Goal: Information Seeking & Learning: Learn about a topic

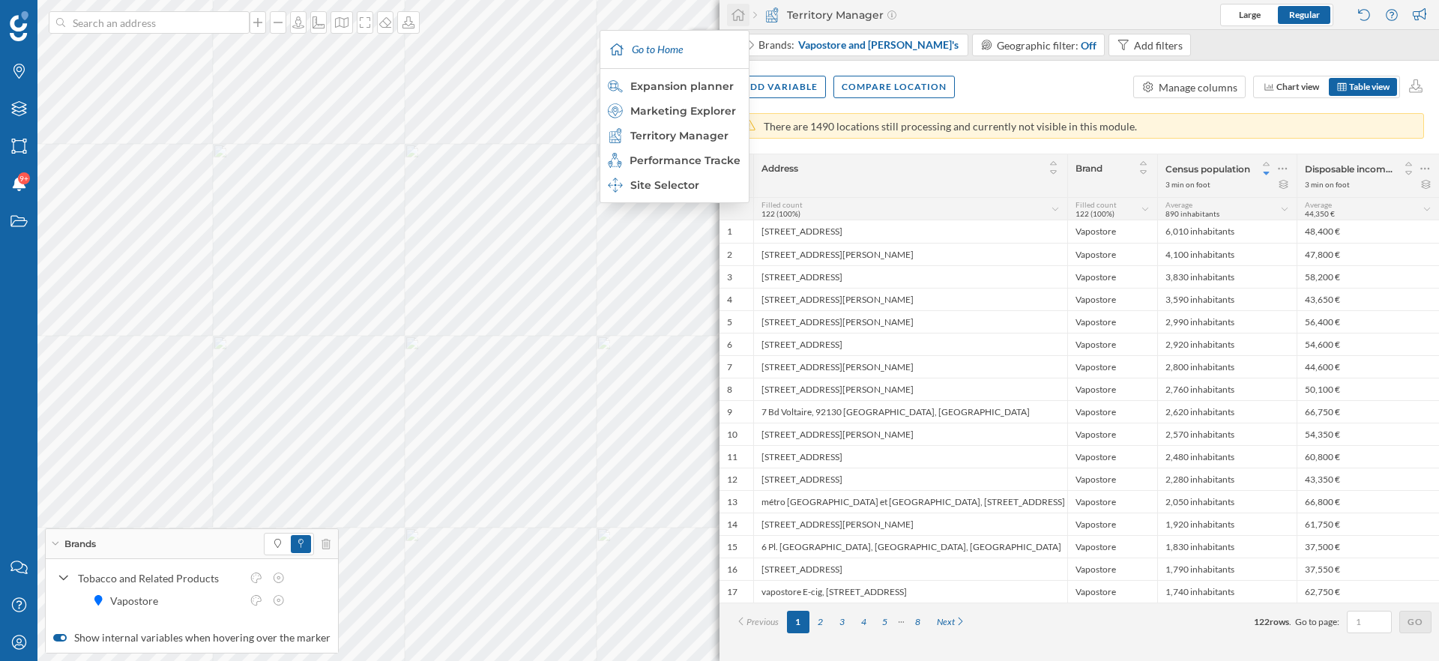
click at [733, 11] on icon at bounding box center [738, 14] width 15 height 13
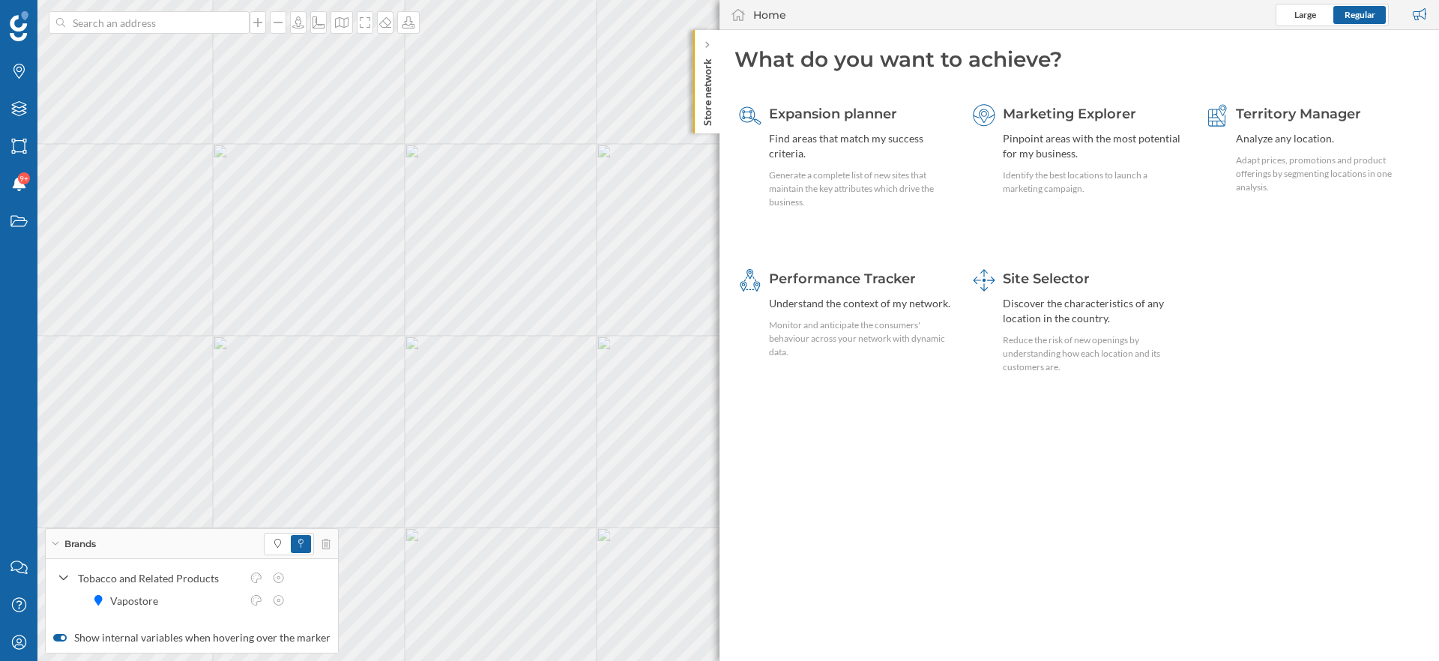
click at [965, 532] on geo-home-tab "What do you want to achieve? Expansion planner Find areas that match my success…" at bounding box center [1080, 345] width 720 height 631
click at [1076, 301] on div "Discover the characteristics of any location in the country." at bounding box center [1095, 311] width 184 height 30
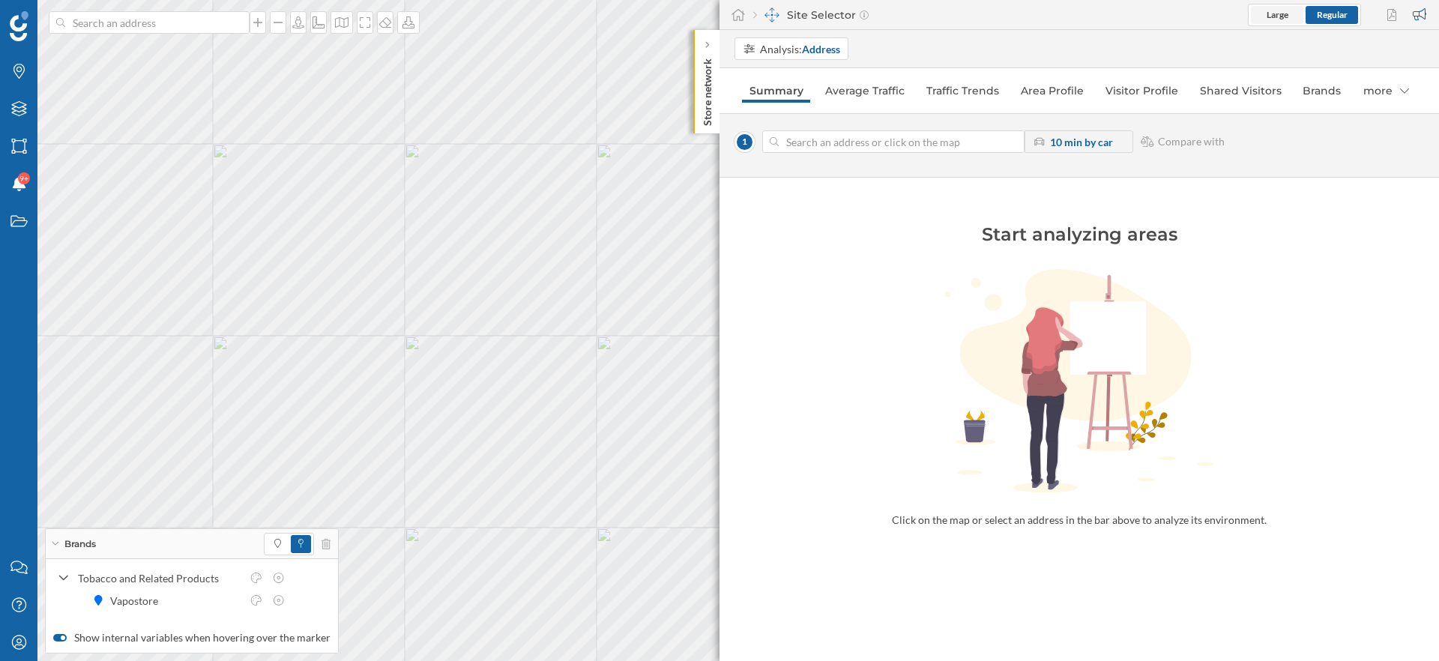
click at [1262, 10] on span "Large" at bounding box center [1277, 15] width 52 height 18
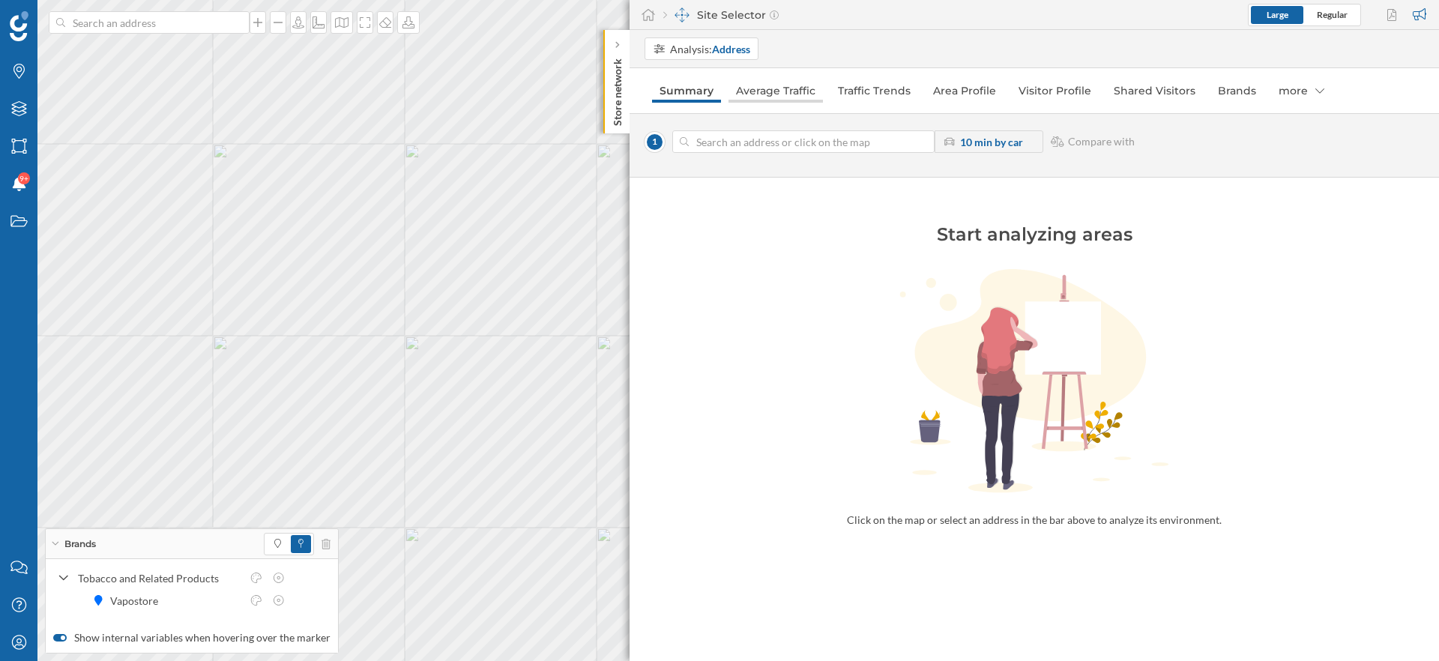
click at [784, 95] on link "Average Traffic" at bounding box center [776, 91] width 94 height 24
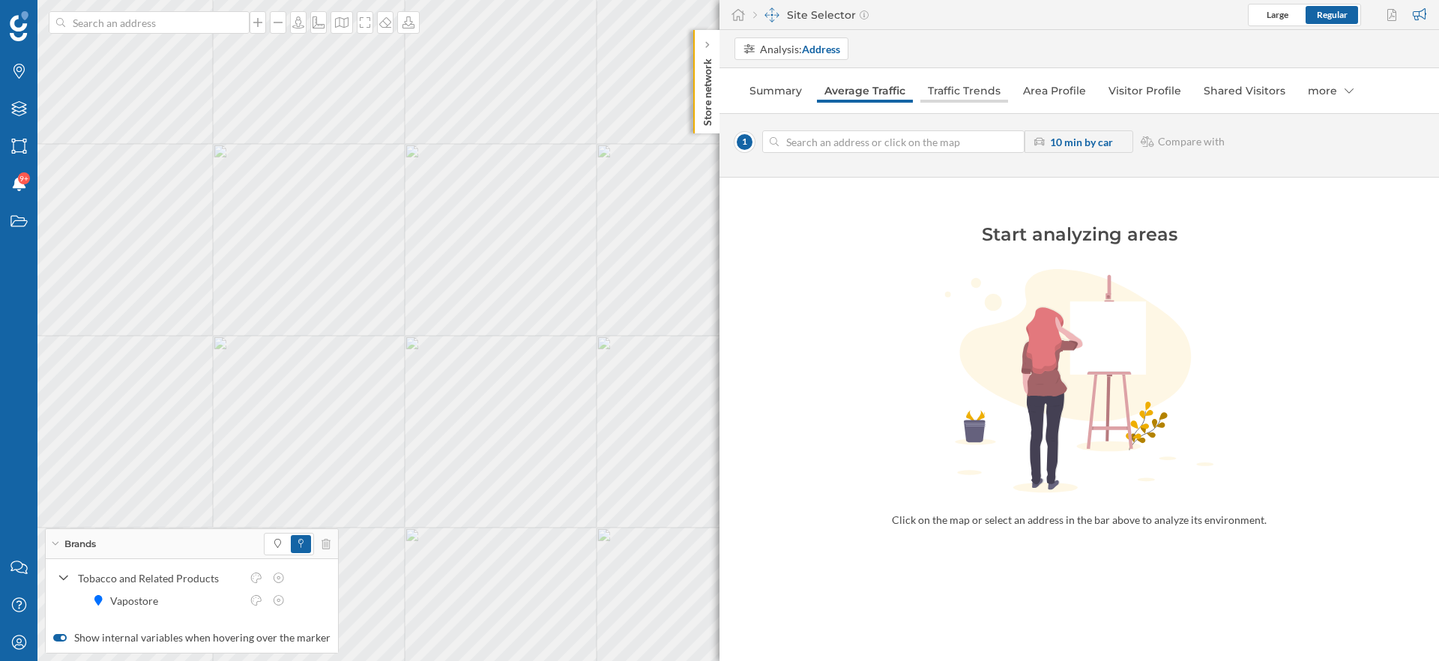
click at [971, 92] on link "Traffic Trends" at bounding box center [964, 91] width 88 height 24
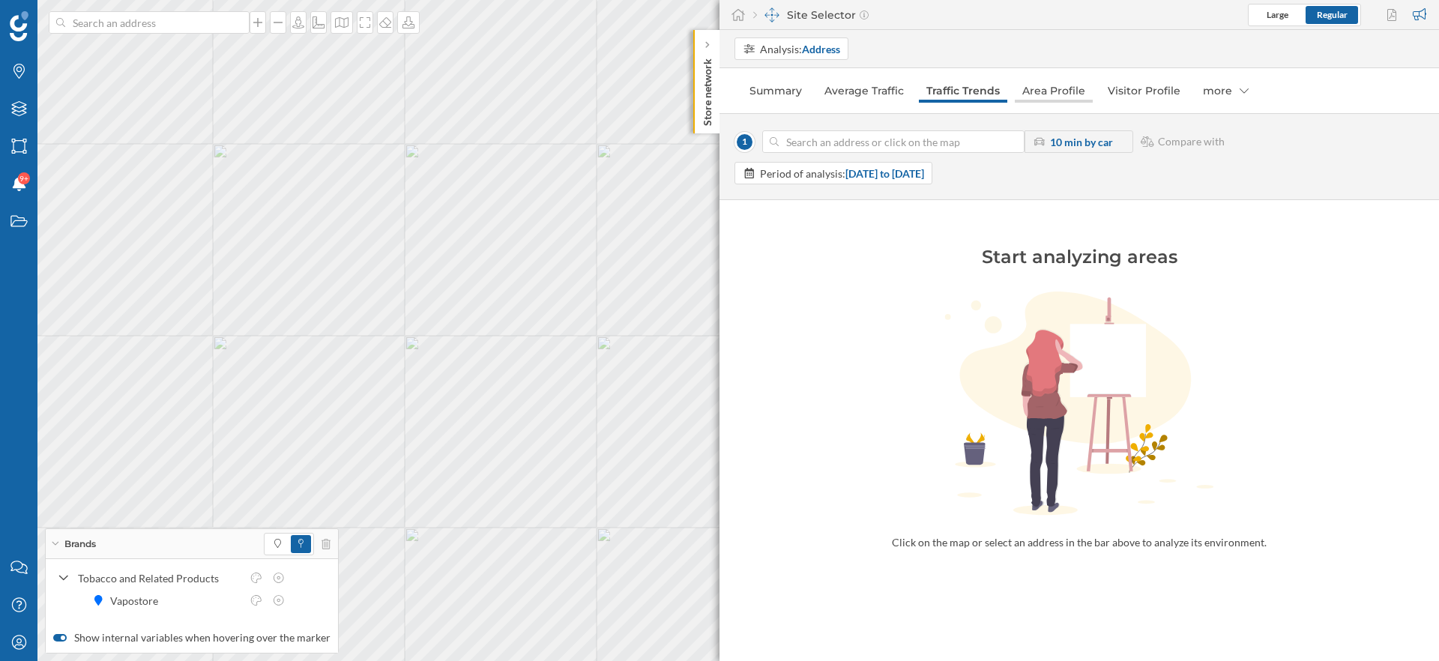
click at [1039, 88] on link "Area Profile" at bounding box center [1054, 91] width 78 height 24
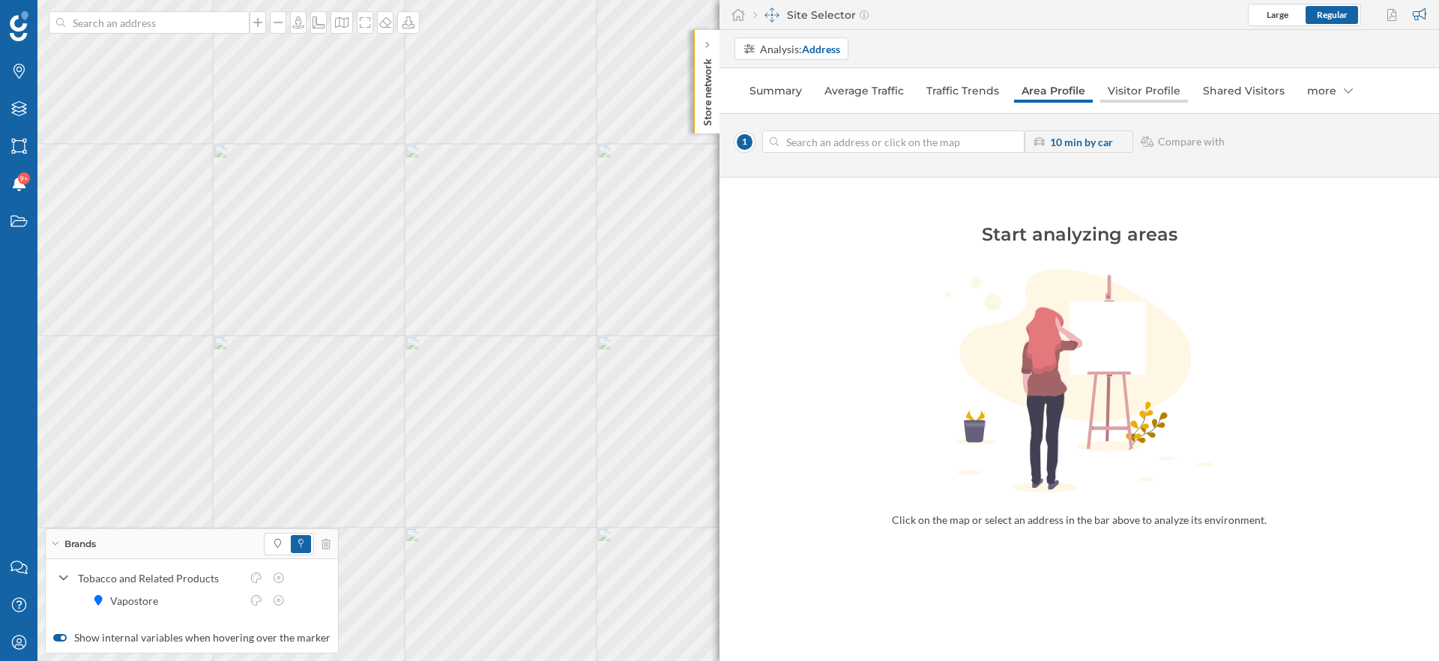
click at [1149, 89] on link "Visitor Profile" at bounding box center [1144, 91] width 88 height 24
click at [1247, 92] on link "Shared Visitors" at bounding box center [1243, 91] width 97 height 24
click at [1127, 94] on link "Visitor Profile" at bounding box center [1144, 91] width 88 height 24
click at [1331, 91] on div "more" at bounding box center [1329, 91] width 61 height 24
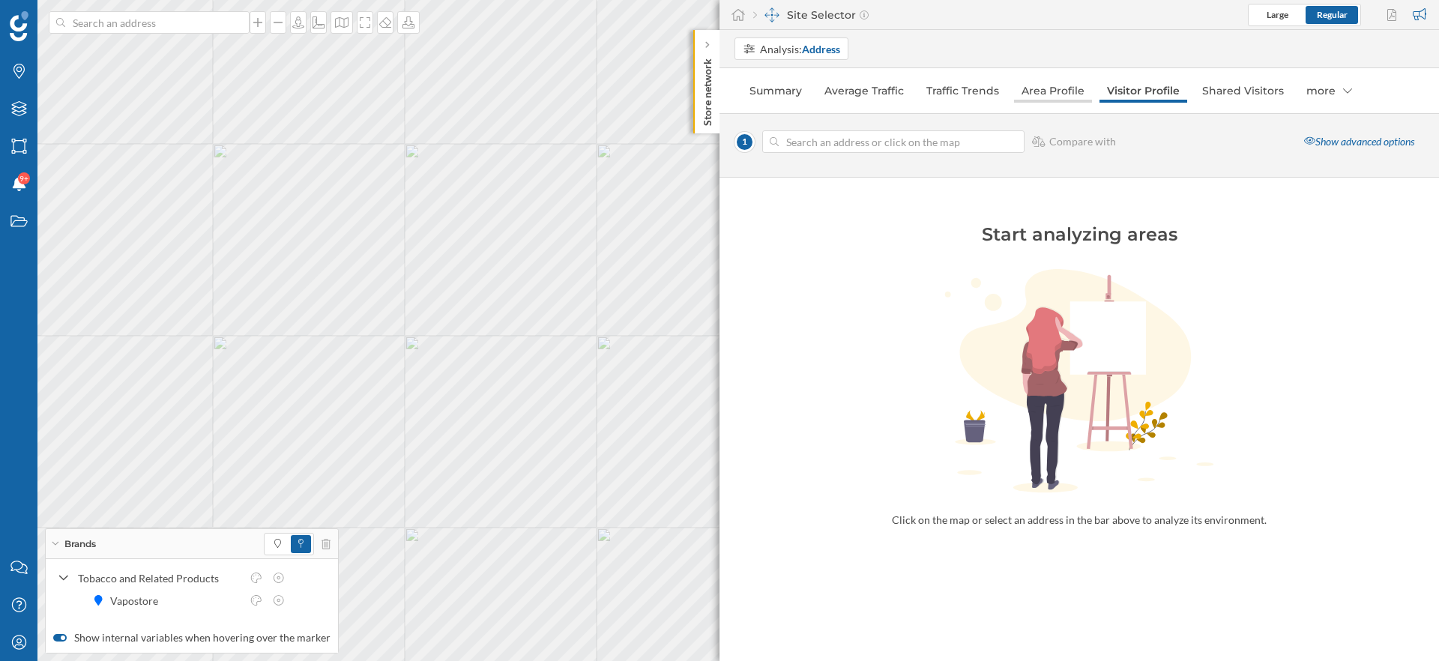
click at [1052, 91] on link "Area Profile" at bounding box center [1053, 91] width 78 height 24
click at [932, 83] on link "Traffic Trends" at bounding box center [963, 91] width 88 height 24
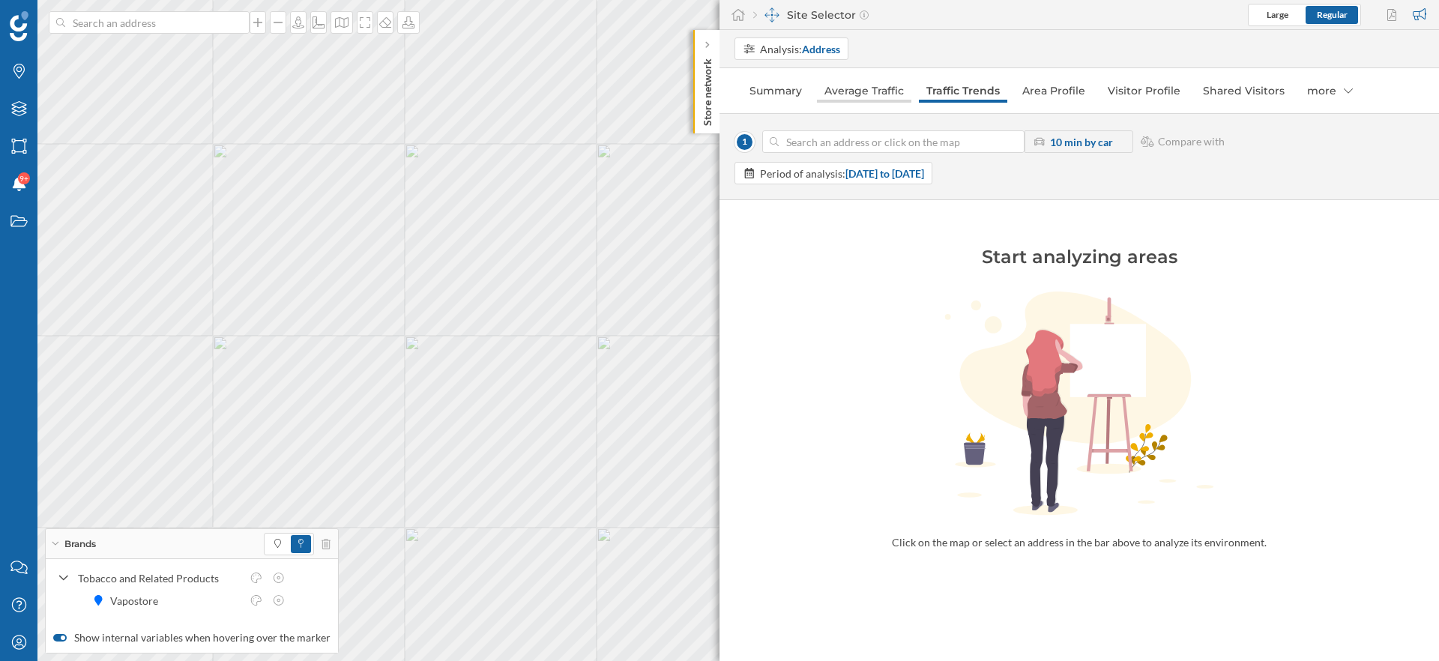
click at [843, 92] on link "Average Traffic" at bounding box center [864, 91] width 94 height 24
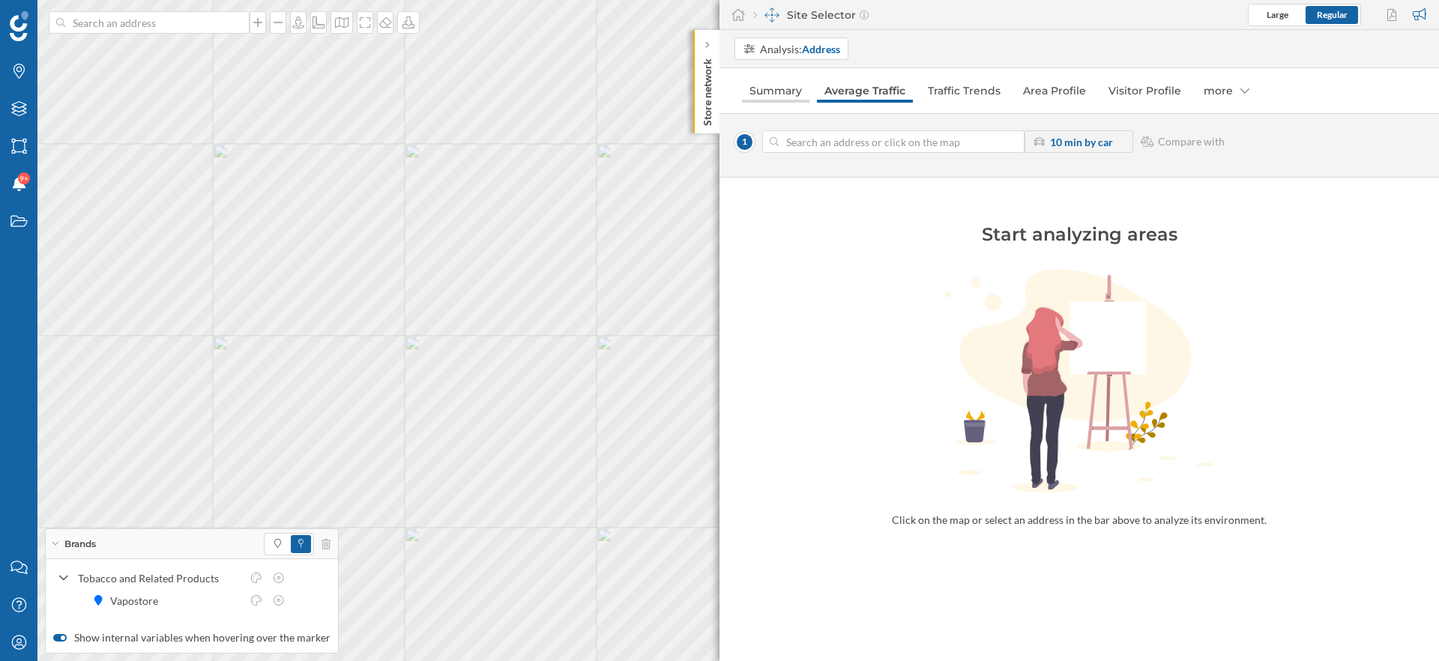
click at [791, 88] on link "Summary" at bounding box center [775, 91] width 67 height 24
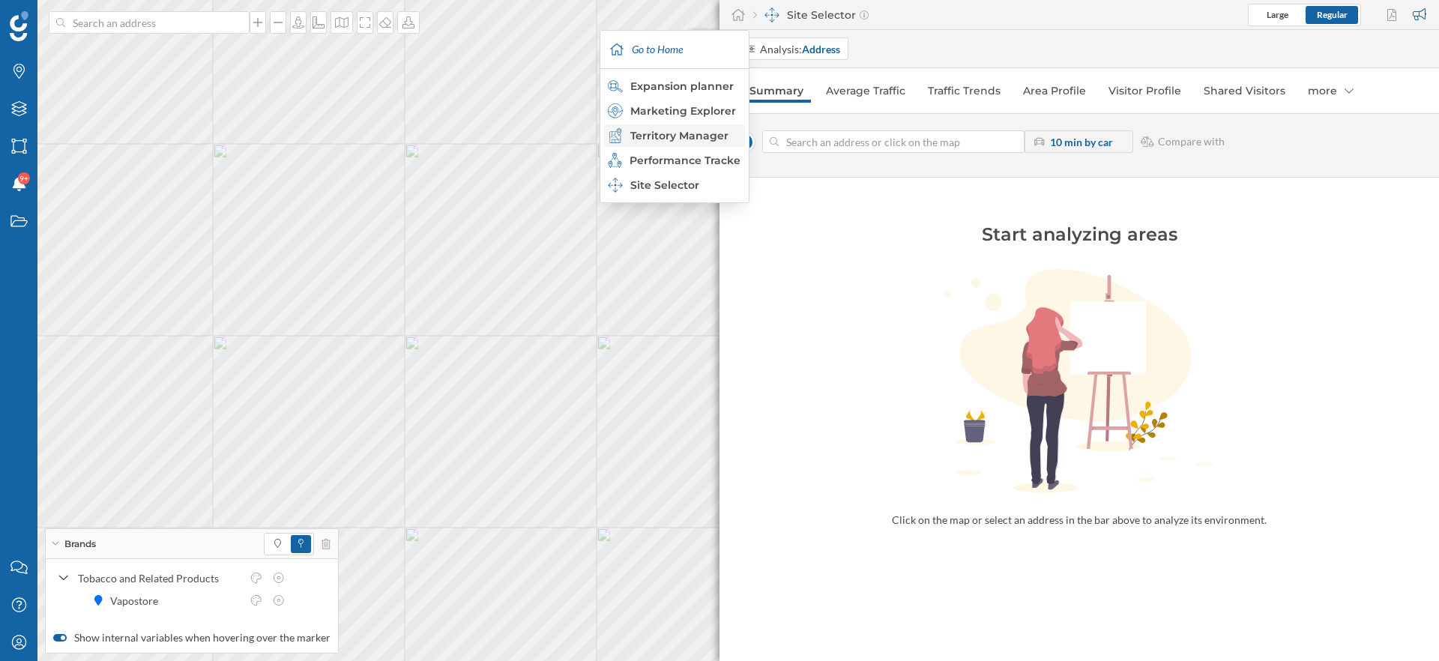
click at [715, 140] on div "Territory Manager" at bounding box center [674, 135] width 132 height 15
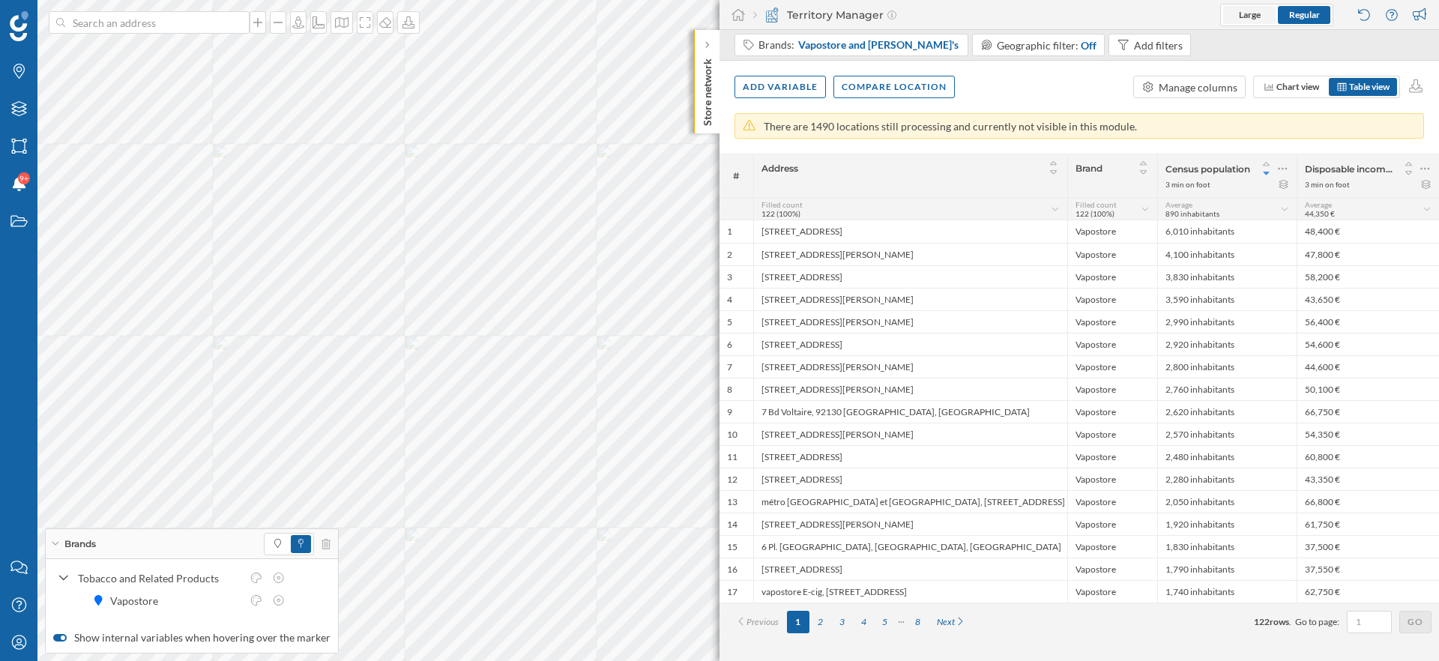
click at [1253, 20] on span "Large" at bounding box center [1250, 14] width 22 height 13
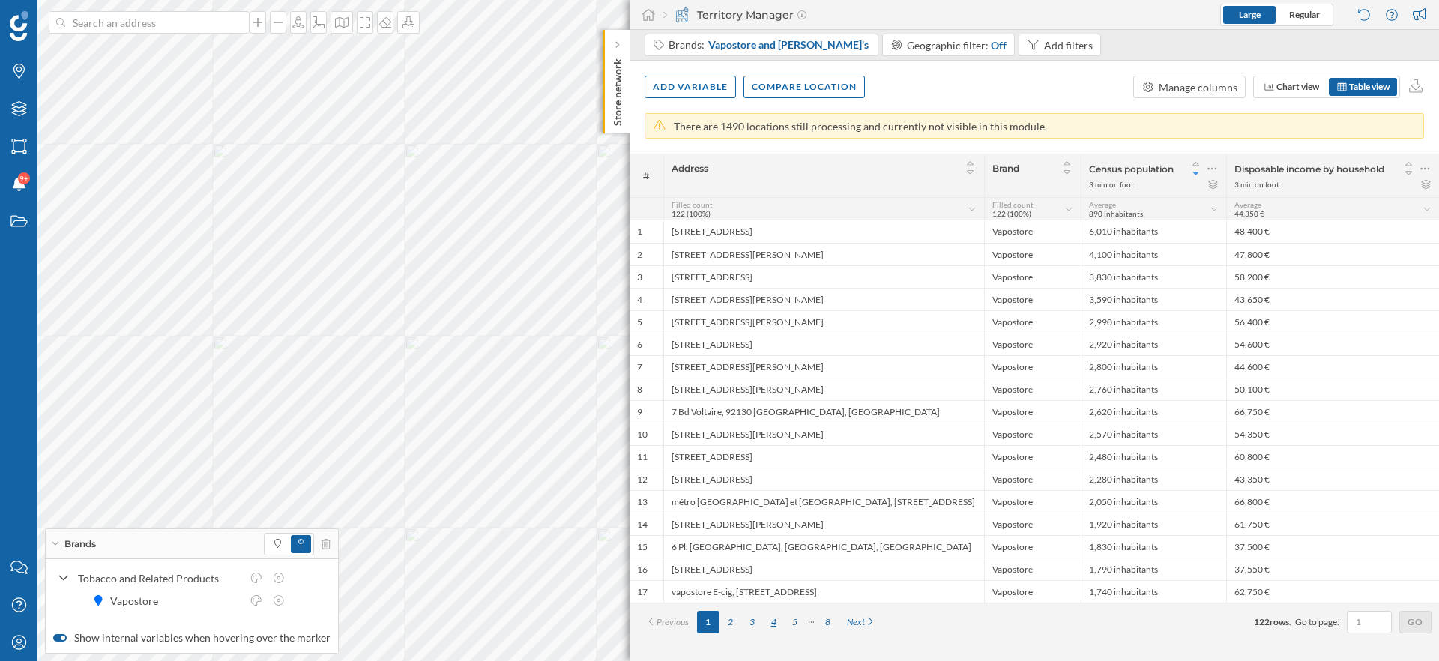
click at [779, 619] on div "4" at bounding box center [774, 622] width 22 height 22
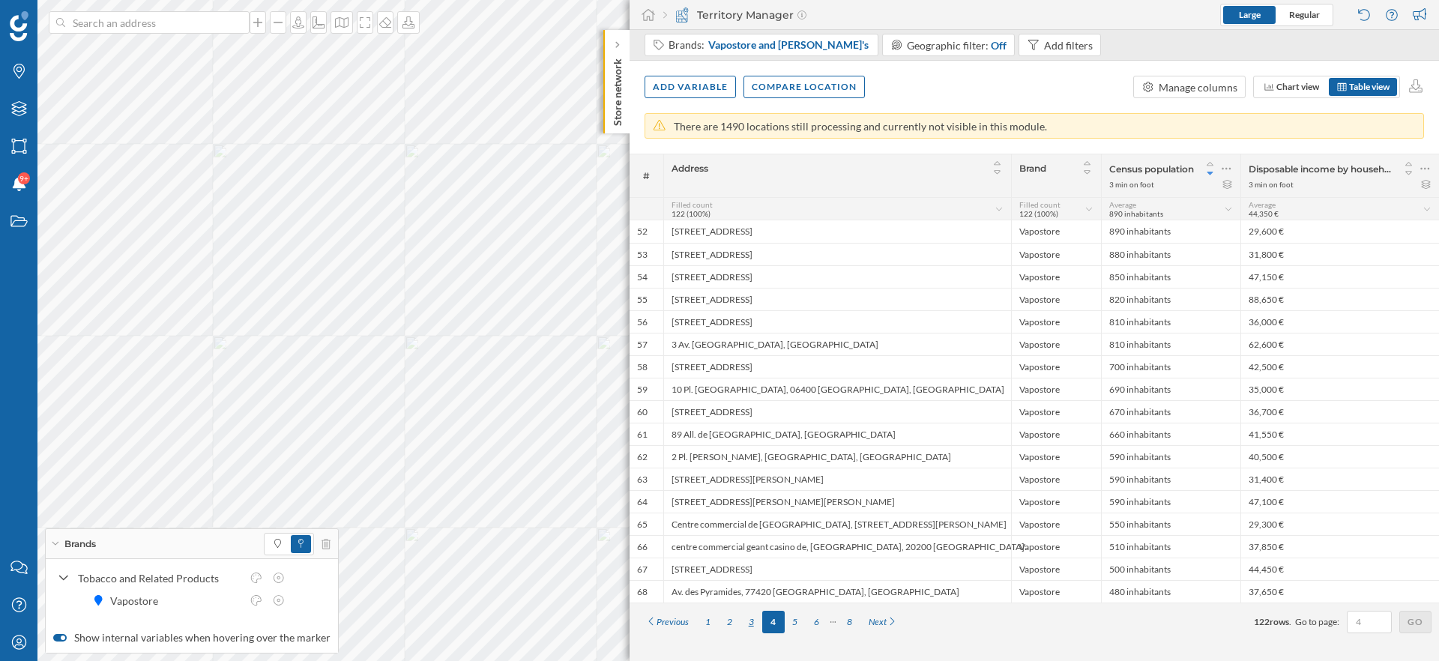
click at [758, 618] on div "3" at bounding box center [752, 622] width 22 height 22
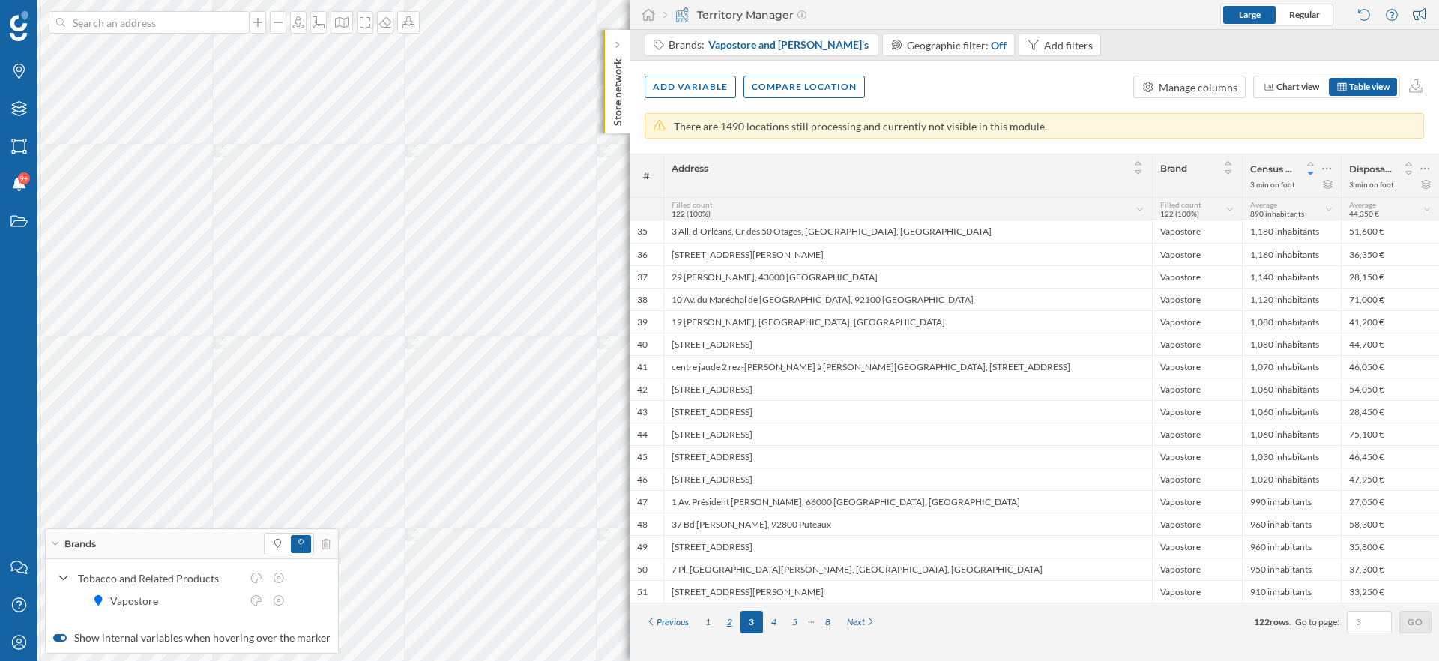
click at [729, 623] on div "2" at bounding box center [730, 622] width 22 height 22
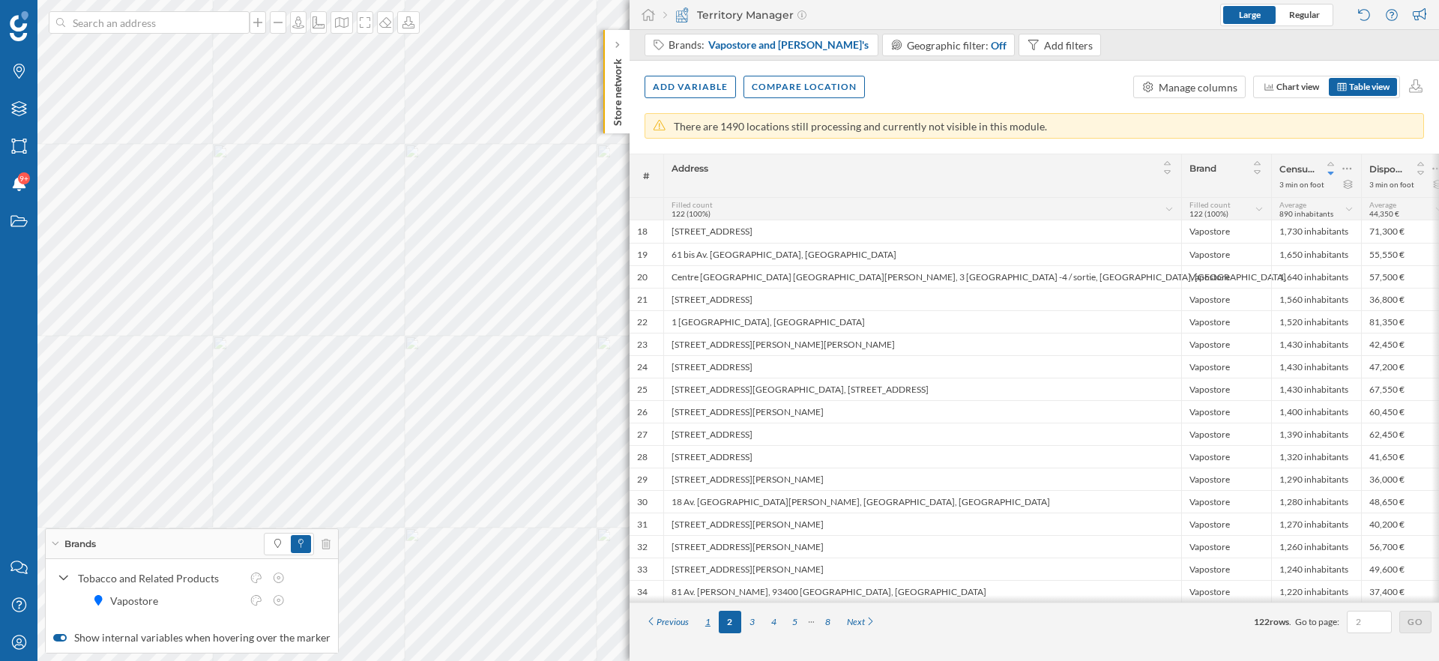
click at [712, 621] on div "1" at bounding box center [708, 622] width 22 height 22
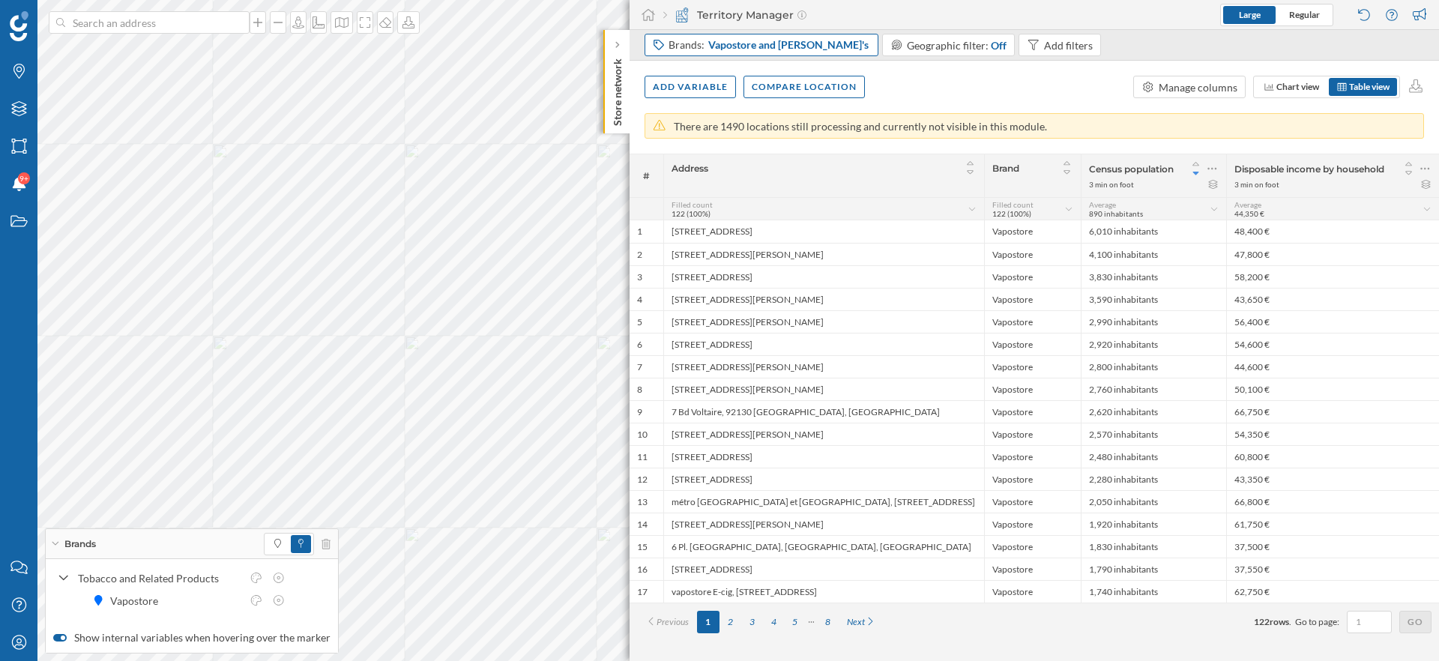
click at [717, 43] on span "Vapostore and [PERSON_NAME]'s" at bounding box center [788, 44] width 160 height 15
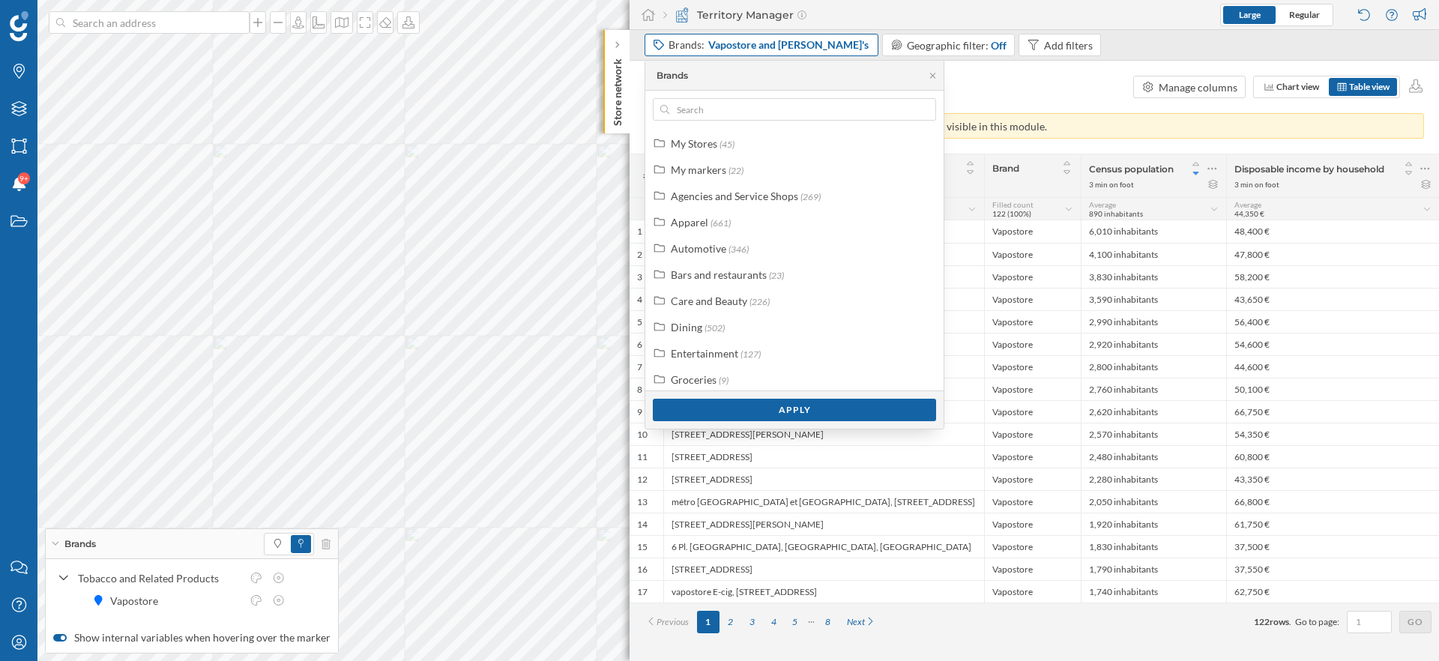
click at [717, 43] on span "Vapostore and [PERSON_NAME]'s" at bounding box center [788, 44] width 160 height 15
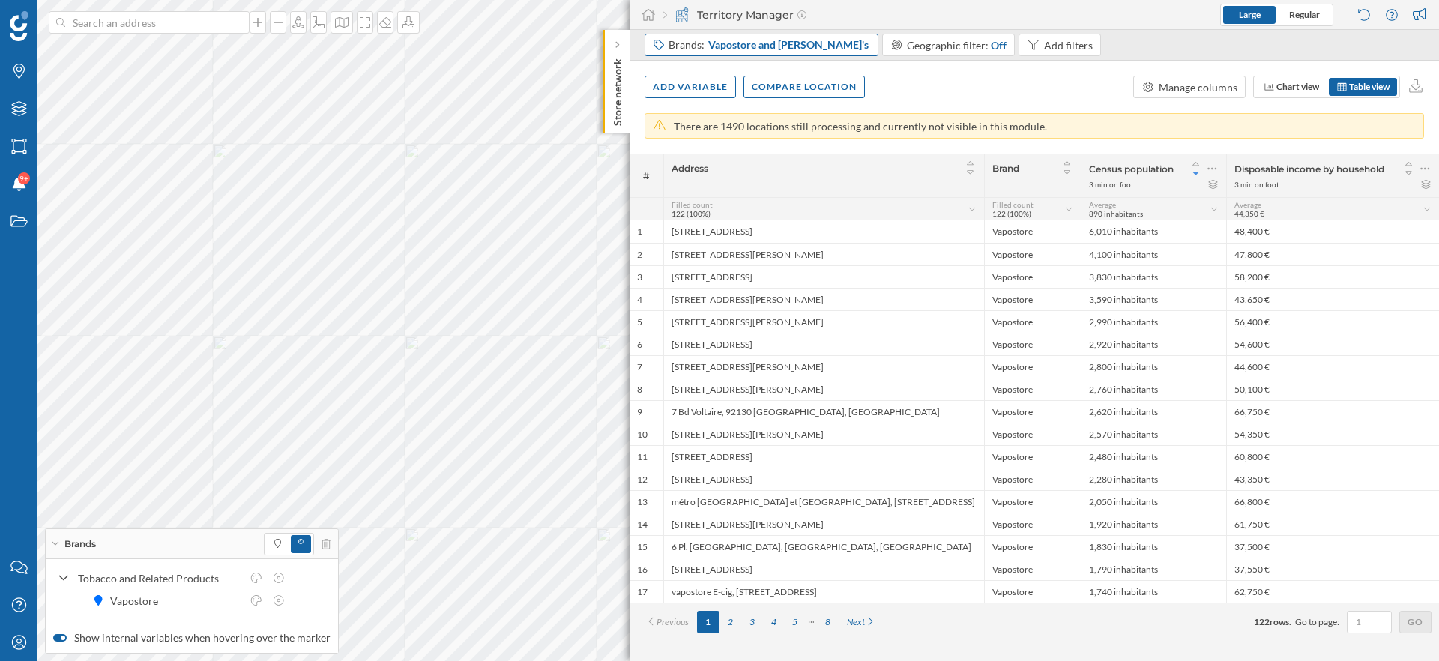
click at [731, 44] on span "Vapostore and [PERSON_NAME]'s" at bounding box center [788, 44] width 160 height 15
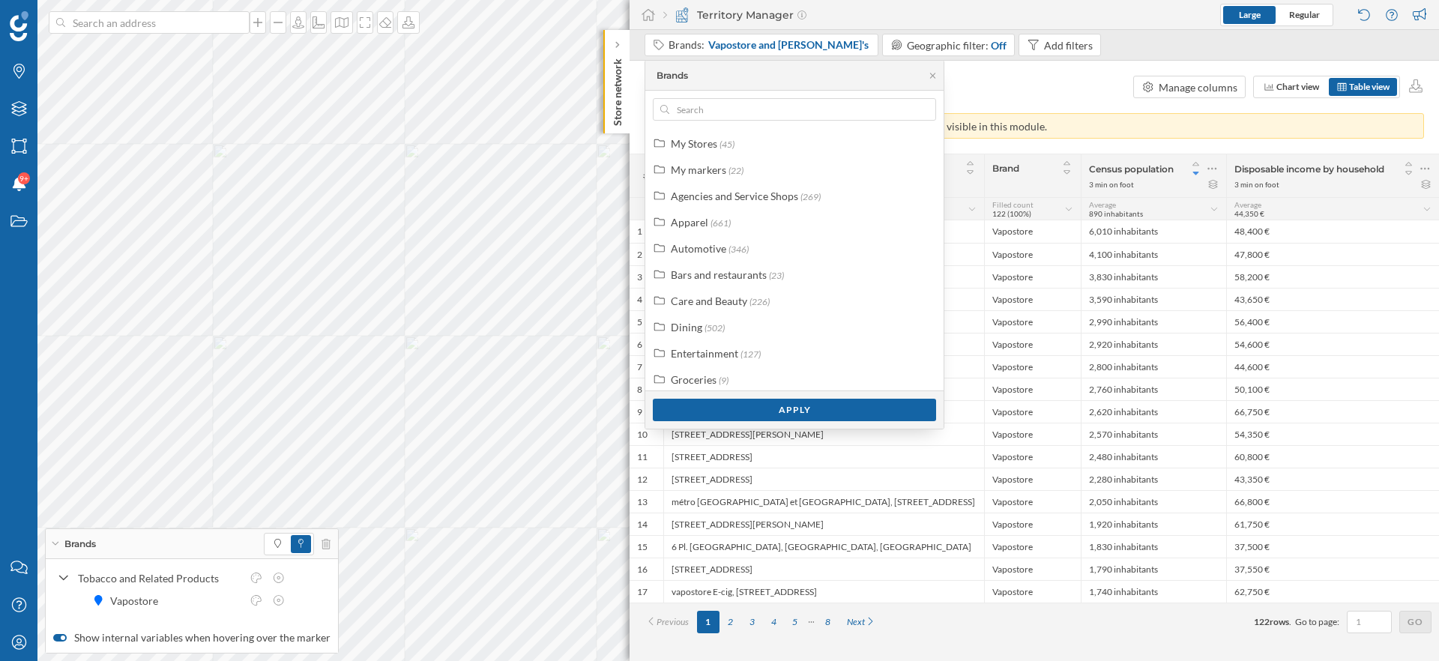
click at [984, 97] on div "Add variable Compare location Manage columns Chart view Table view" at bounding box center [1035, 87] width 810 height 52
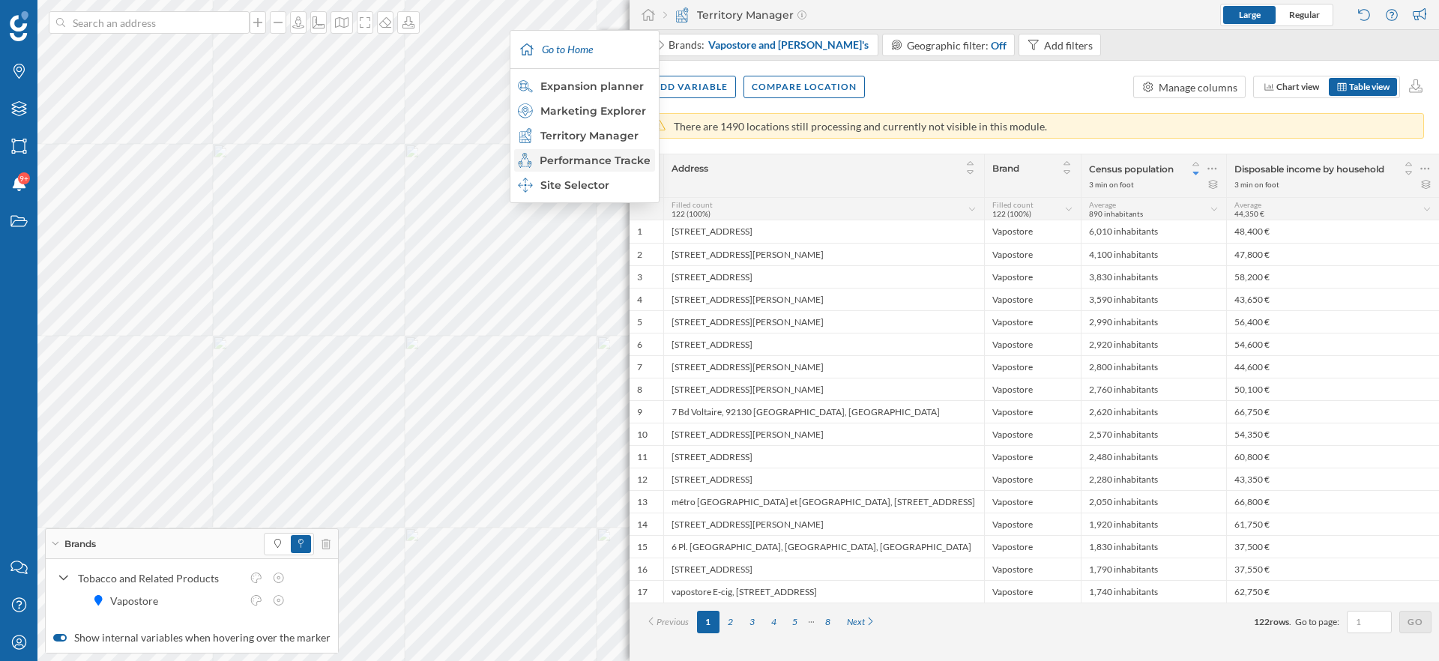
click at [605, 157] on div "Performance Tracker" at bounding box center [584, 160] width 132 height 15
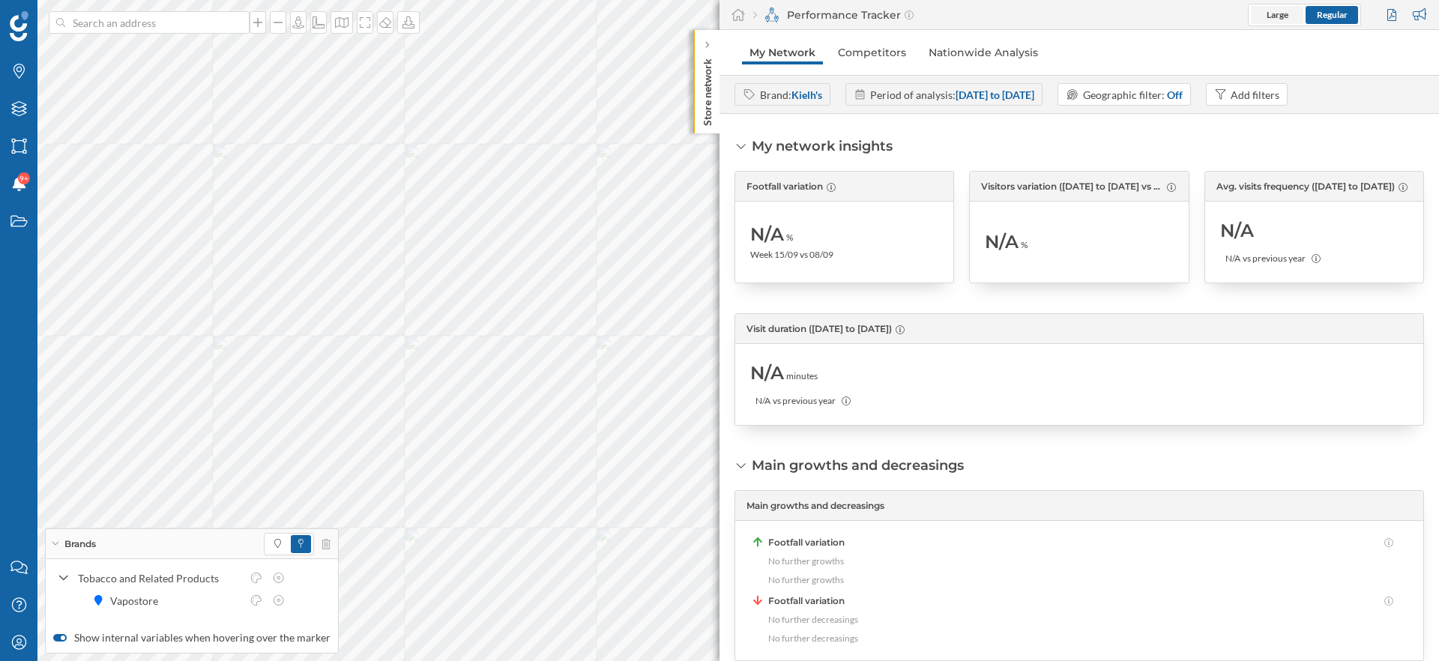
click at [1267, 19] on span "Large" at bounding box center [1278, 14] width 22 height 11
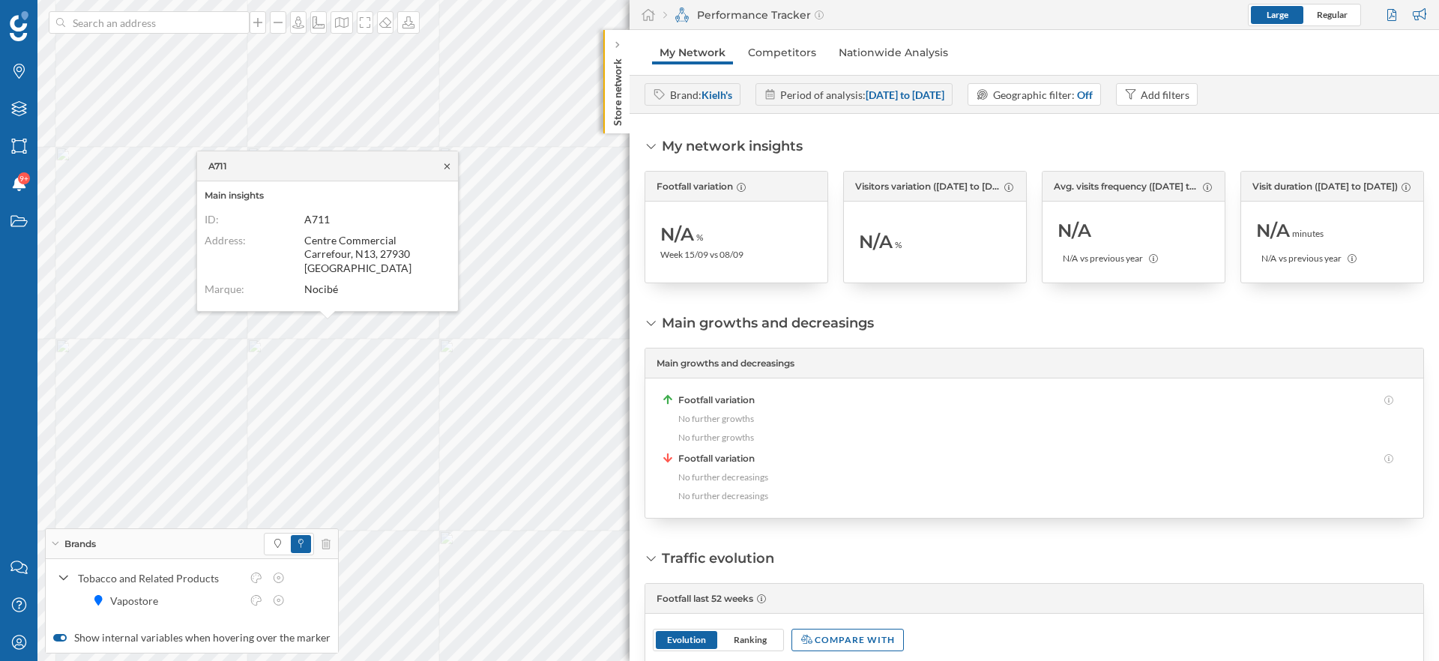
click at [448, 169] on icon at bounding box center [447, 166] width 11 height 9
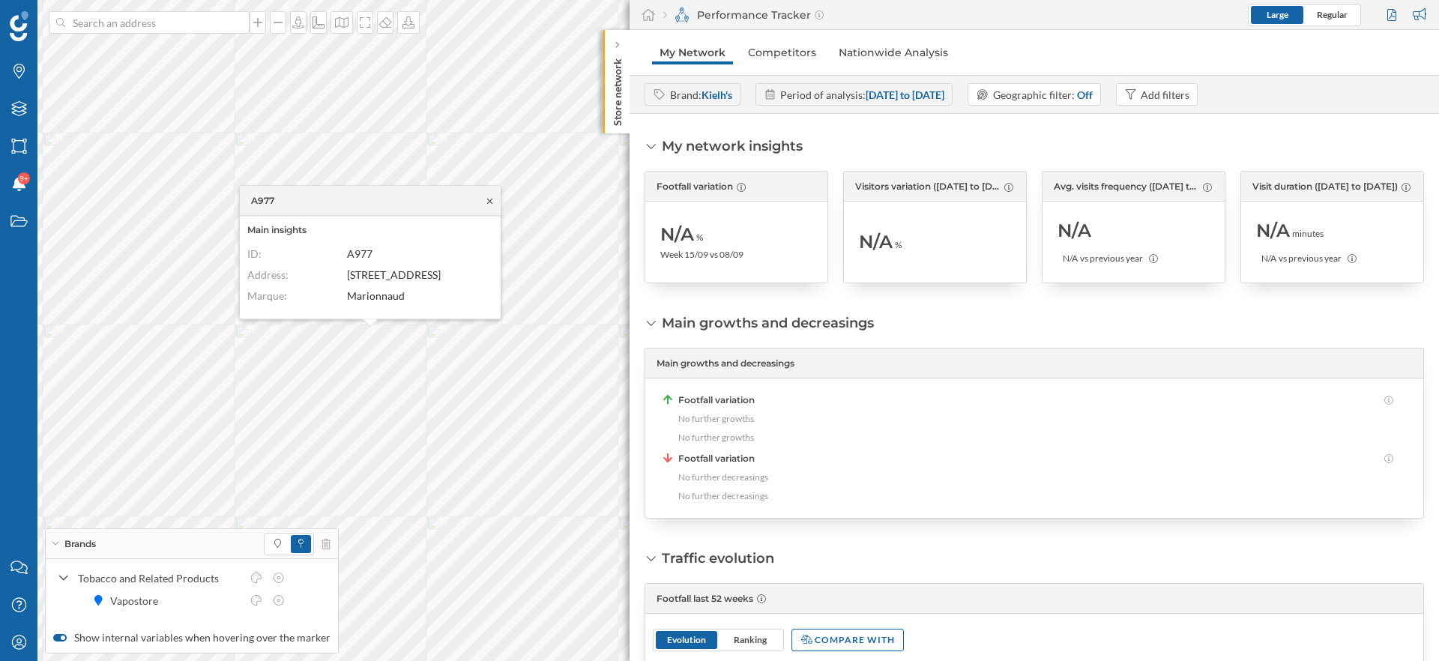
click at [491, 198] on icon at bounding box center [489, 200] width 5 height 5
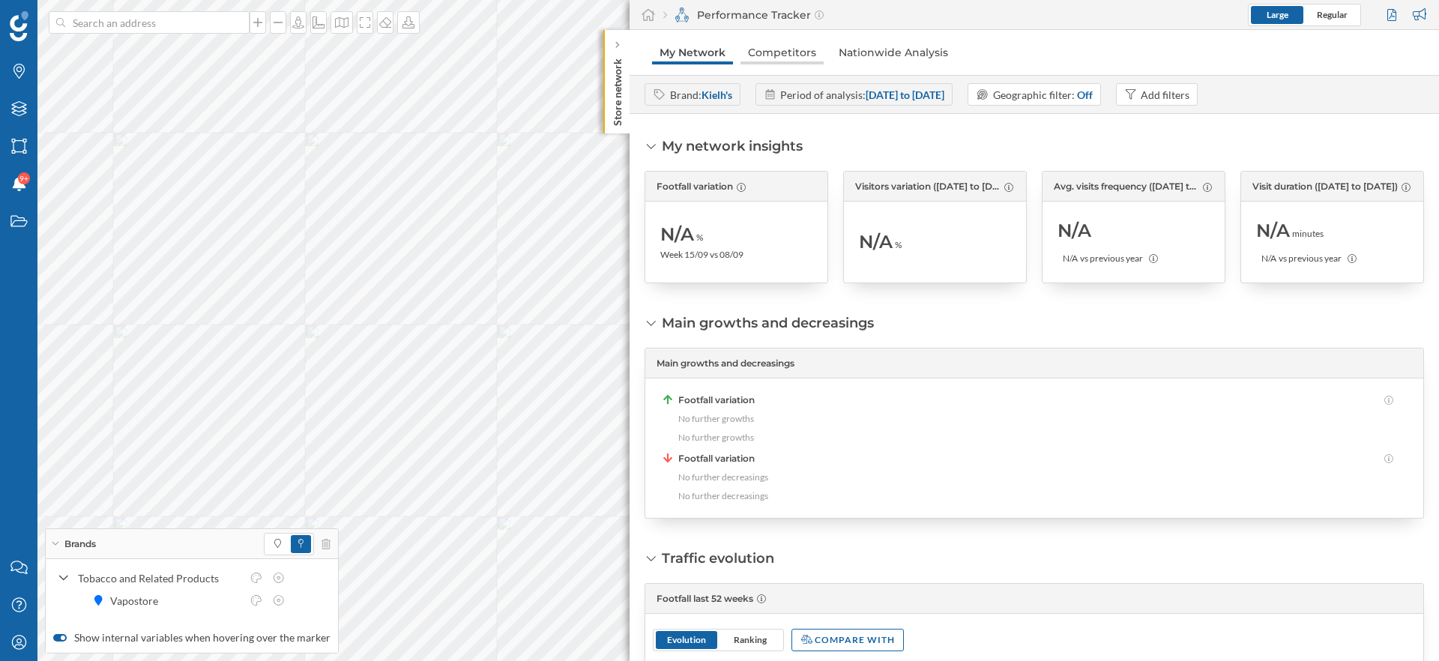
click at [777, 58] on link "Competitors" at bounding box center [782, 52] width 83 height 24
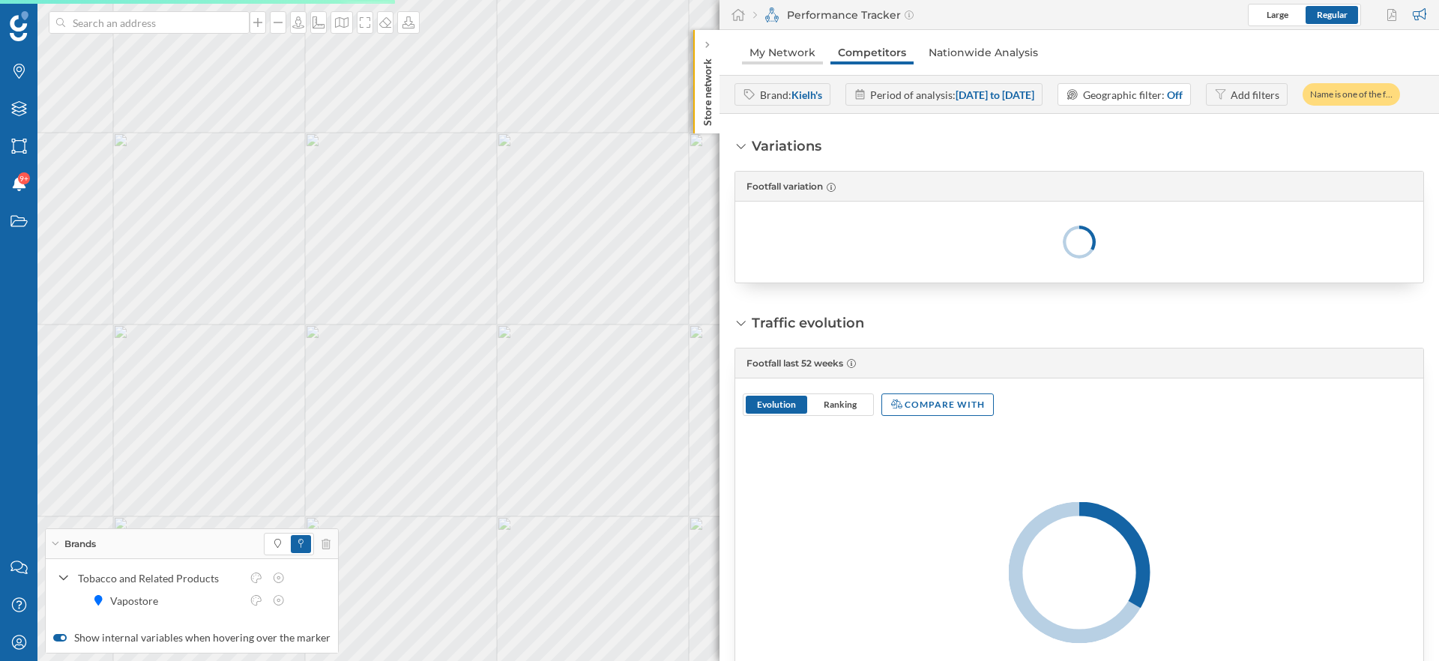
click at [785, 60] on link "My Network" at bounding box center [782, 52] width 81 height 24
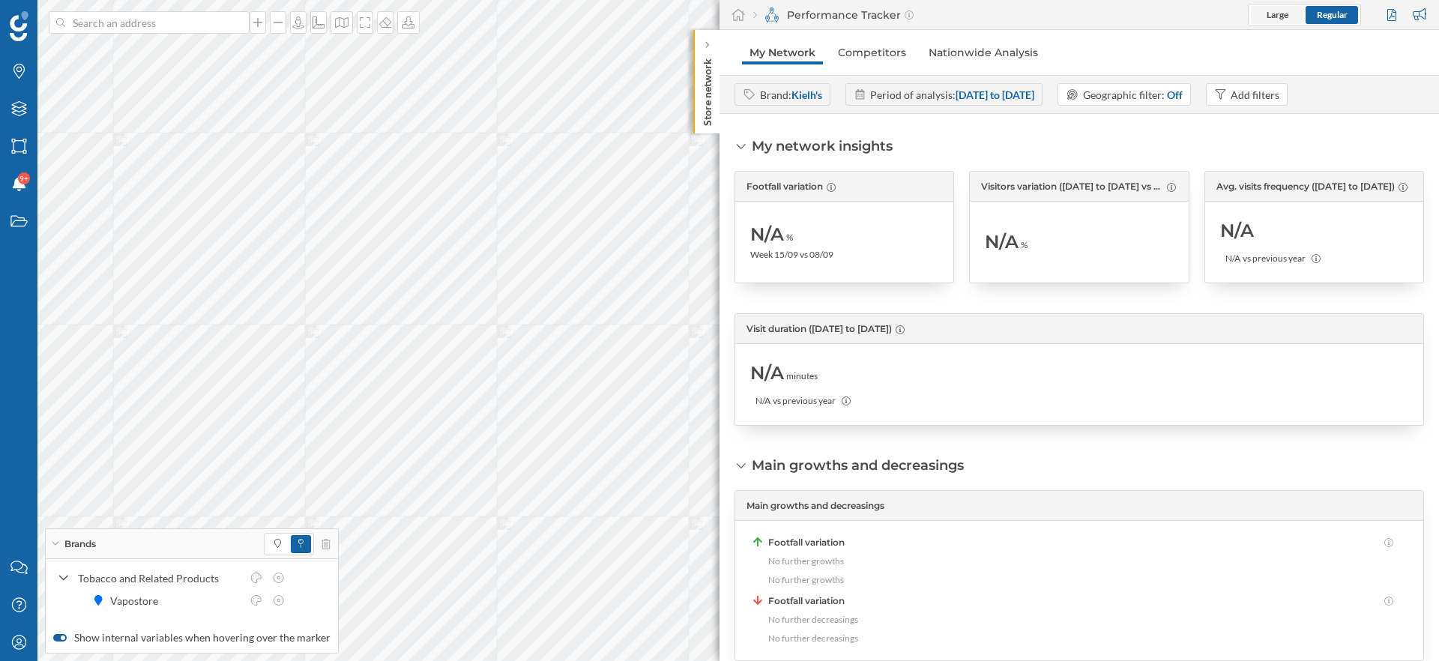
click at [1289, 16] on span "Large" at bounding box center [1277, 15] width 52 height 18
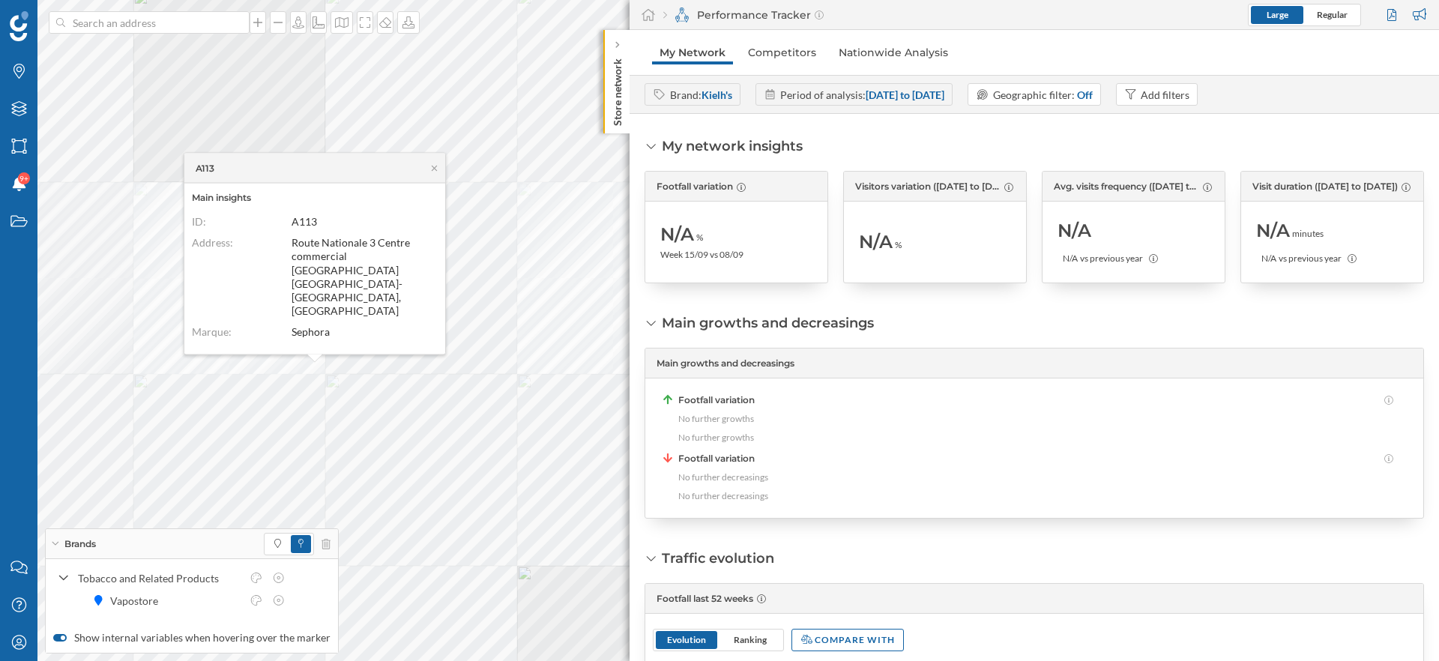
click at [433, 184] on div "A113" at bounding box center [314, 169] width 261 height 30
click at [435, 170] on icon at bounding box center [434, 167] width 5 height 5
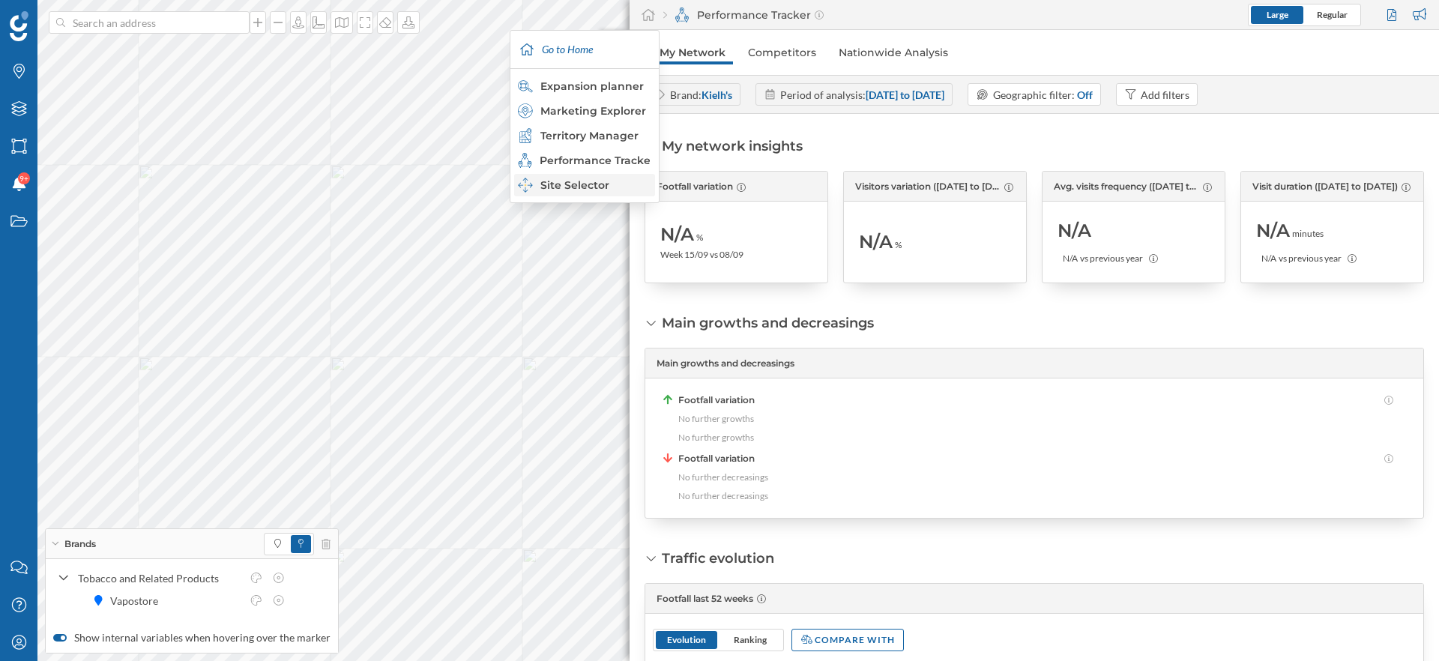
click at [600, 191] on div "Site Selector" at bounding box center [584, 185] width 132 height 15
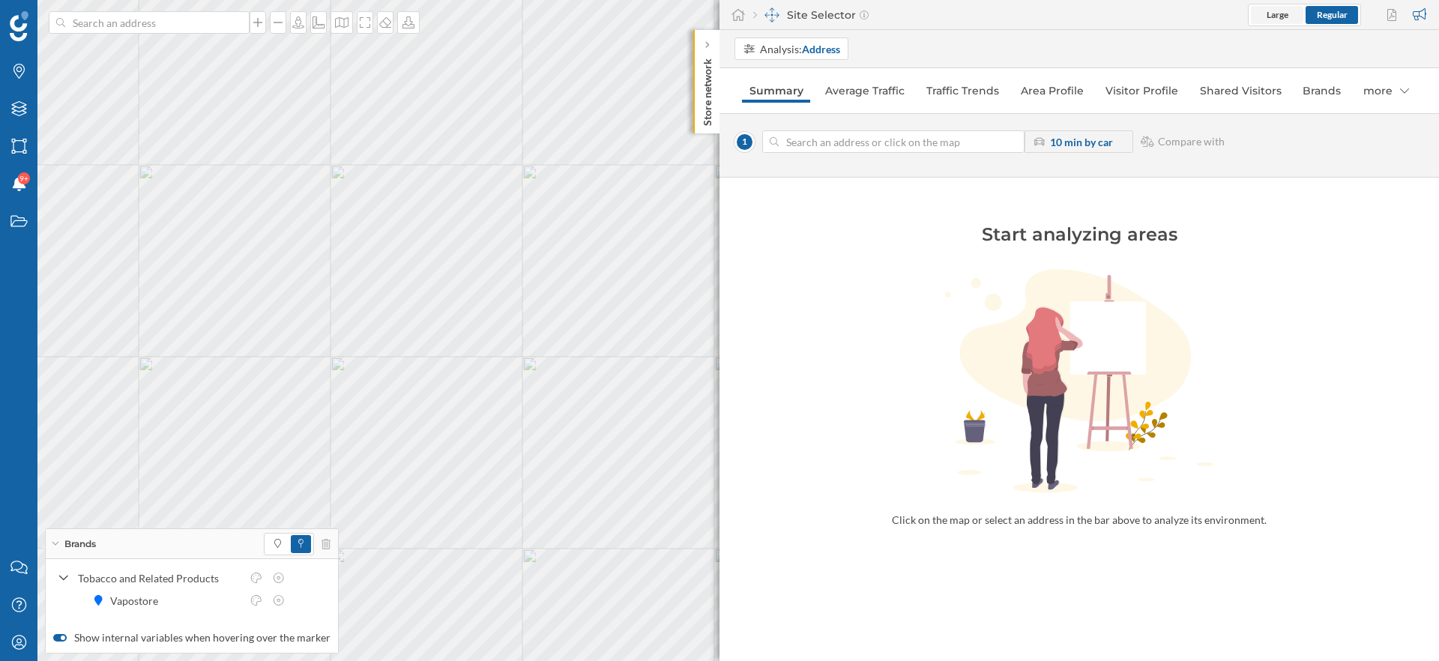
click at [1281, 15] on span "Large" at bounding box center [1278, 14] width 22 height 11
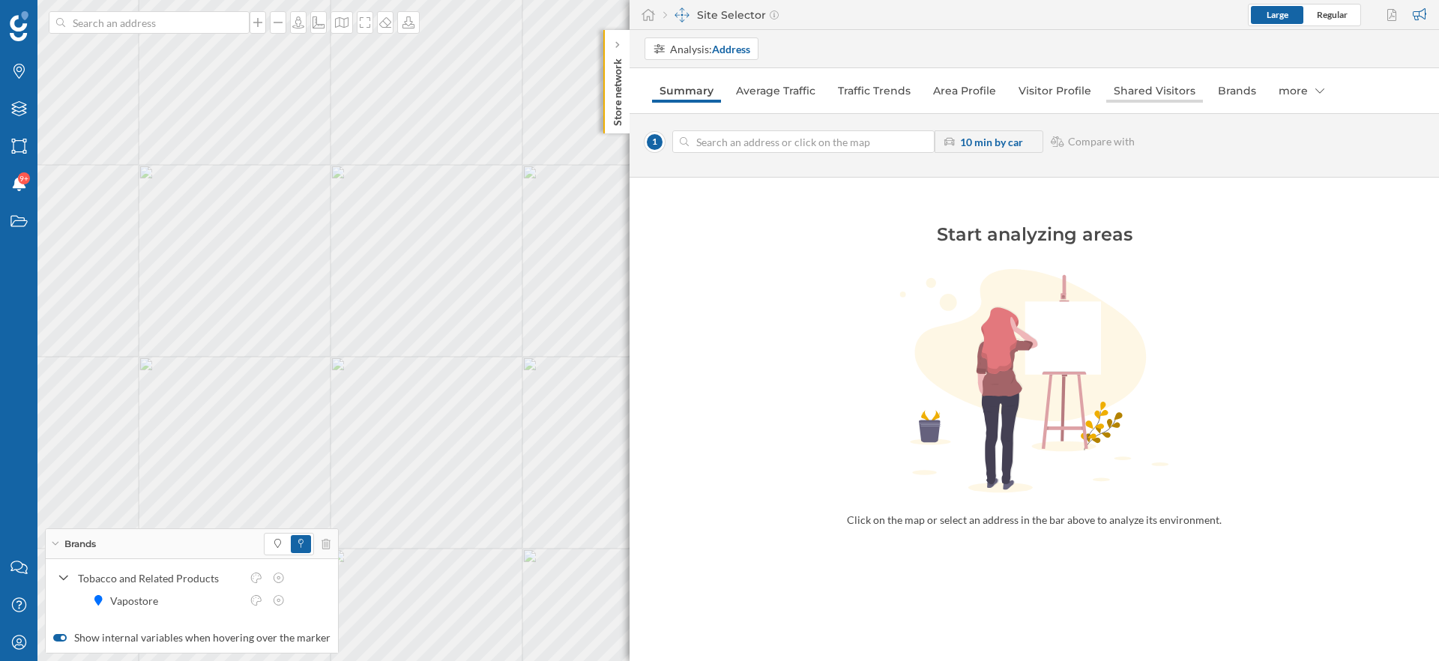
click at [1142, 96] on link "Shared Visitors" at bounding box center [1154, 91] width 97 height 24
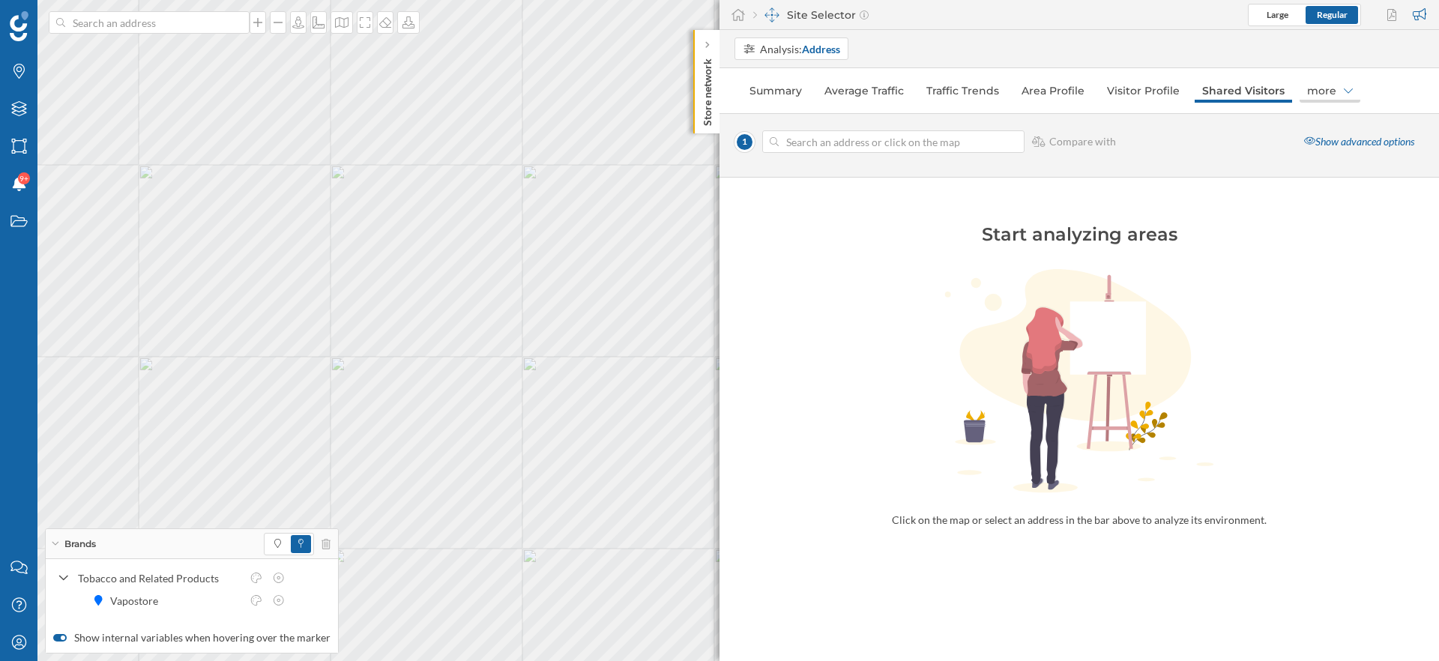
click at [1330, 88] on div "more" at bounding box center [1330, 91] width 61 height 24
click at [1223, 441] on icon at bounding box center [1080, 381] width 720 height 225
click at [1161, 83] on link "Visitor Profile" at bounding box center [1144, 91] width 88 height 24
click at [1267, 87] on link "Shared Visitors" at bounding box center [1243, 91] width 97 height 24
click at [1340, 98] on div "more" at bounding box center [1330, 91] width 61 height 24
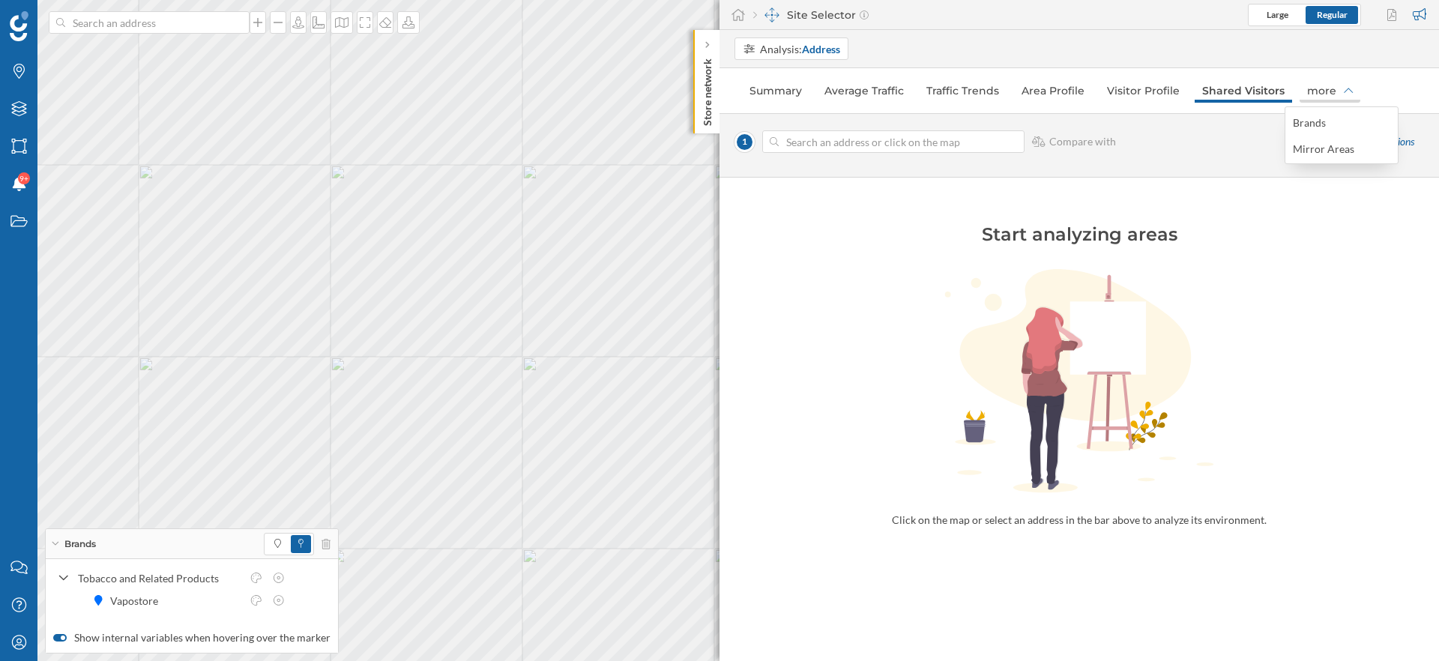
click at [1340, 98] on div "more" at bounding box center [1330, 91] width 61 height 24
click at [1325, 97] on div "more" at bounding box center [1330, 91] width 61 height 24
click at [816, 50] on strong "Address" at bounding box center [821, 49] width 38 height 13
click at [818, 101] on div "Commercial area" at bounding box center [783, 106] width 80 height 13
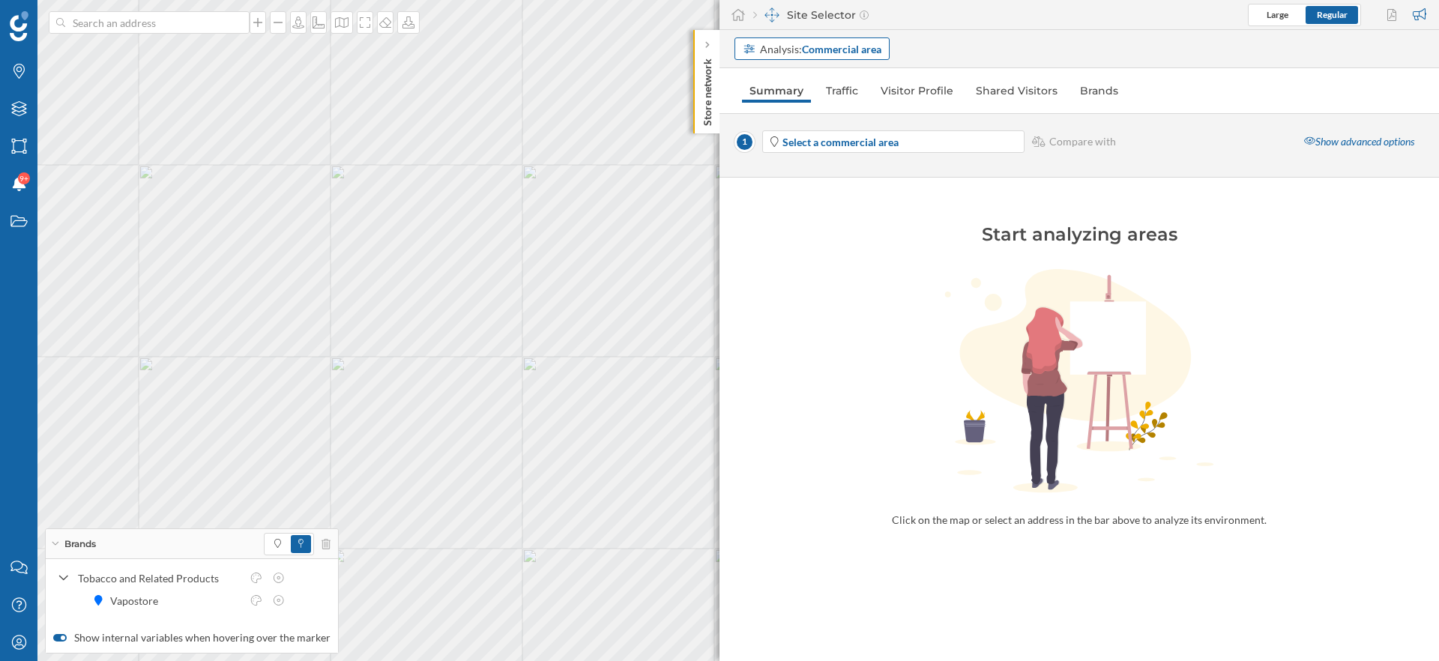
click at [857, 44] on strong "Commercial area" at bounding box center [841, 49] width 79 height 13
click at [828, 79] on div "Address" at bounding box center [812, 80] width 138 height 16
